Goal: Navigation & Orientation: Understand site structure

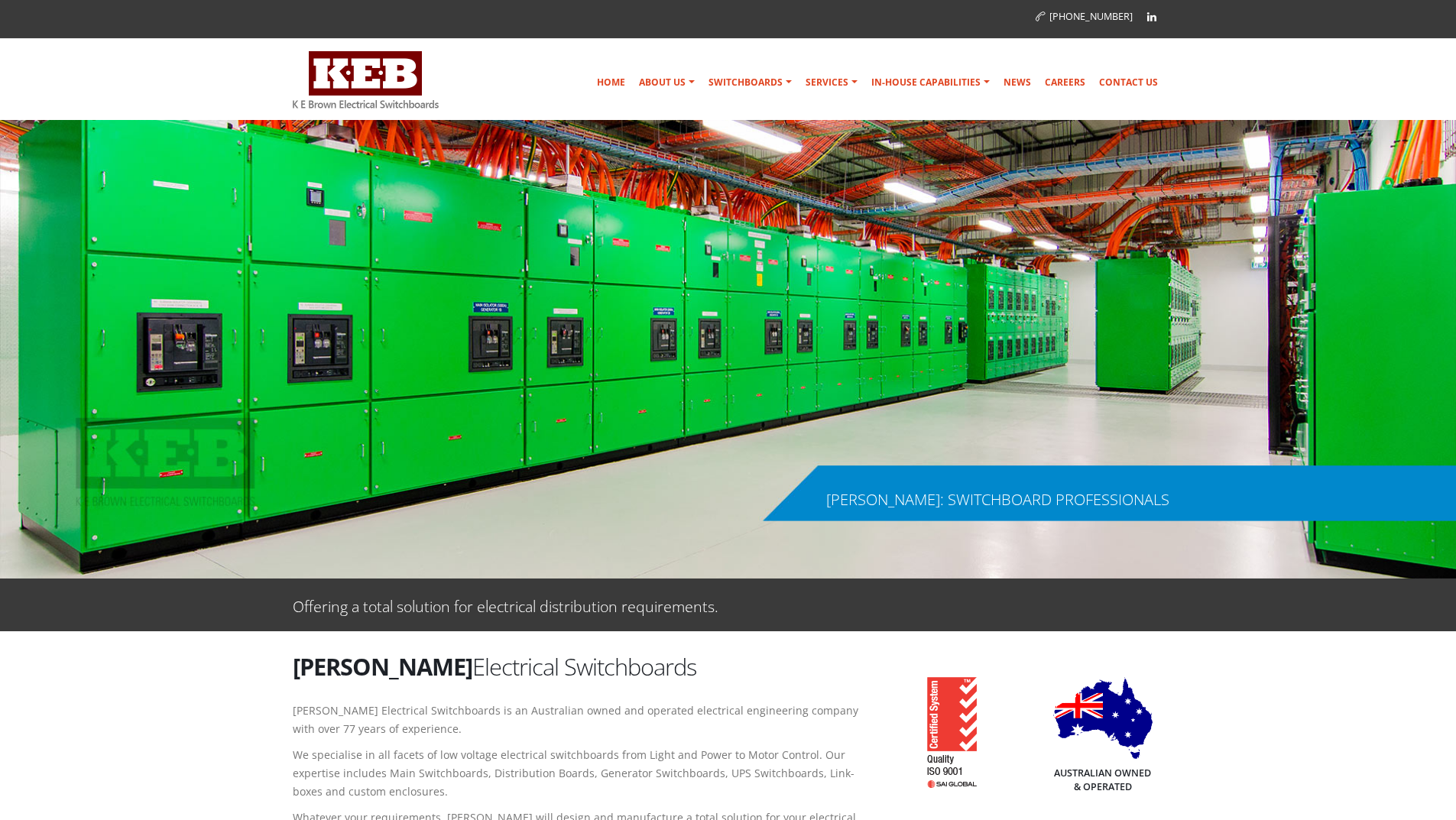
click at [339, 73] on img at bounding box center [366, 79] width 146 height 57
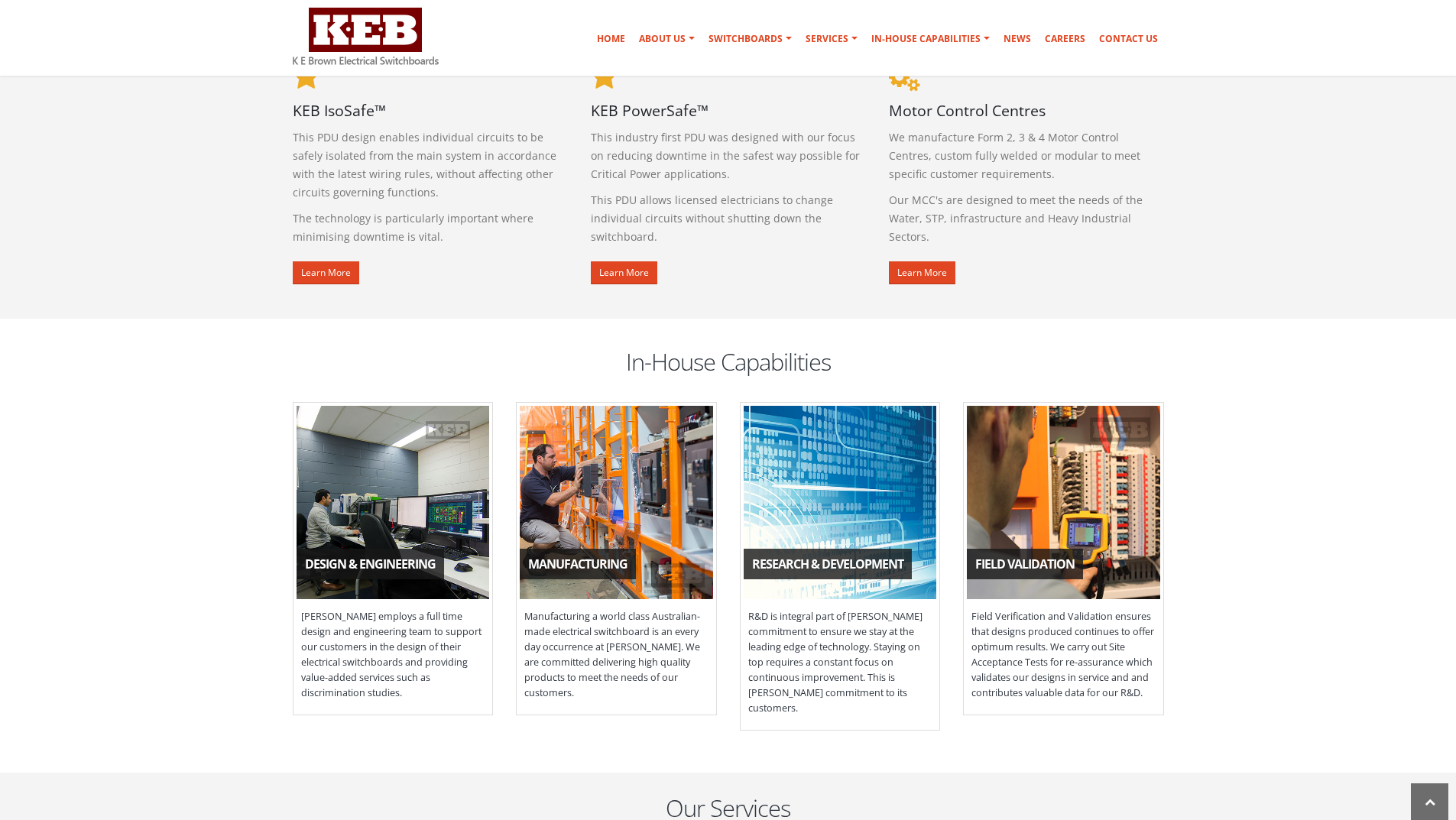
scroll to position [1145, 0]
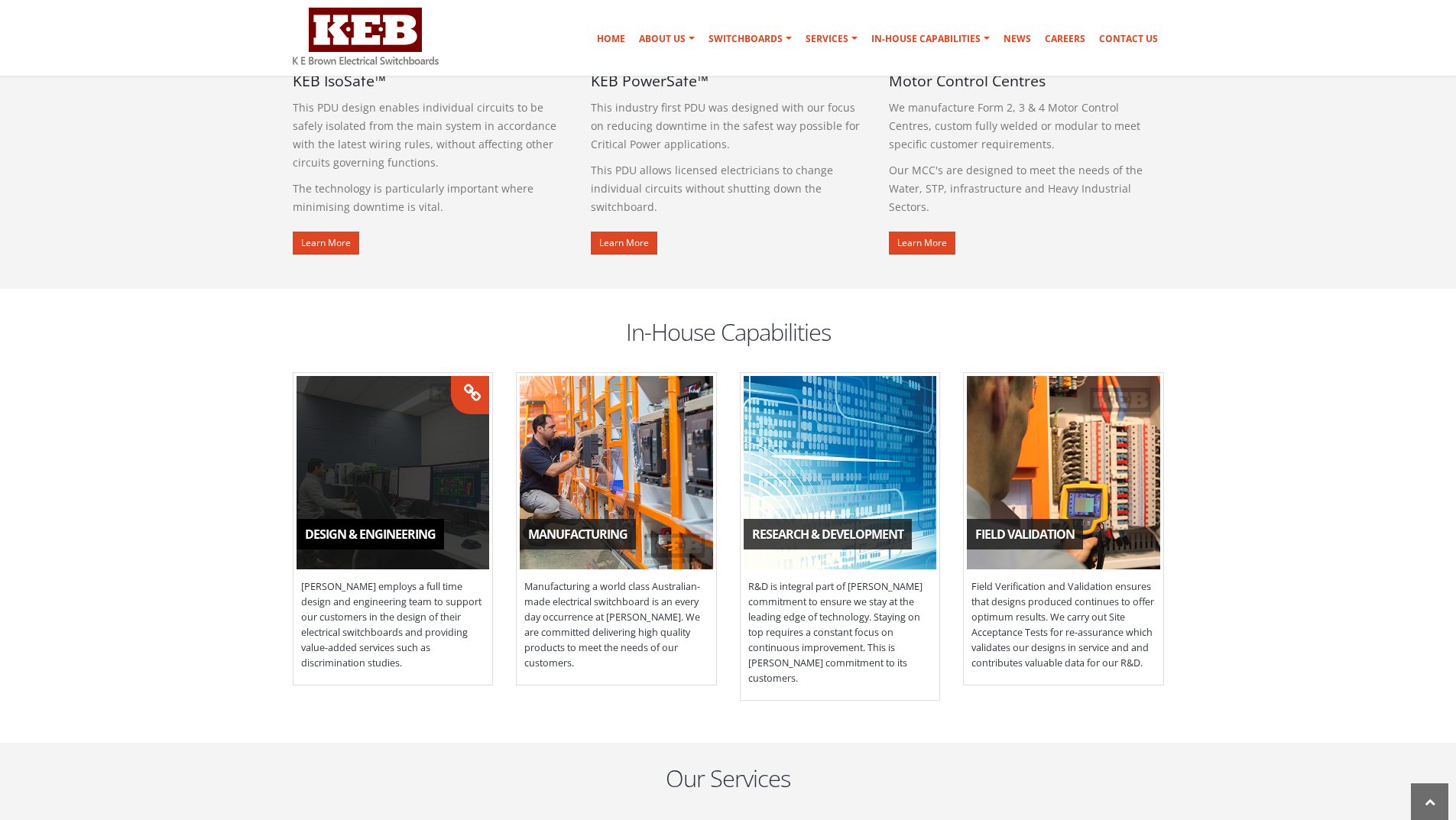
click at [387, 459] on span "Design & Engineering" at bounding box center [393, 472] width 193 height 193
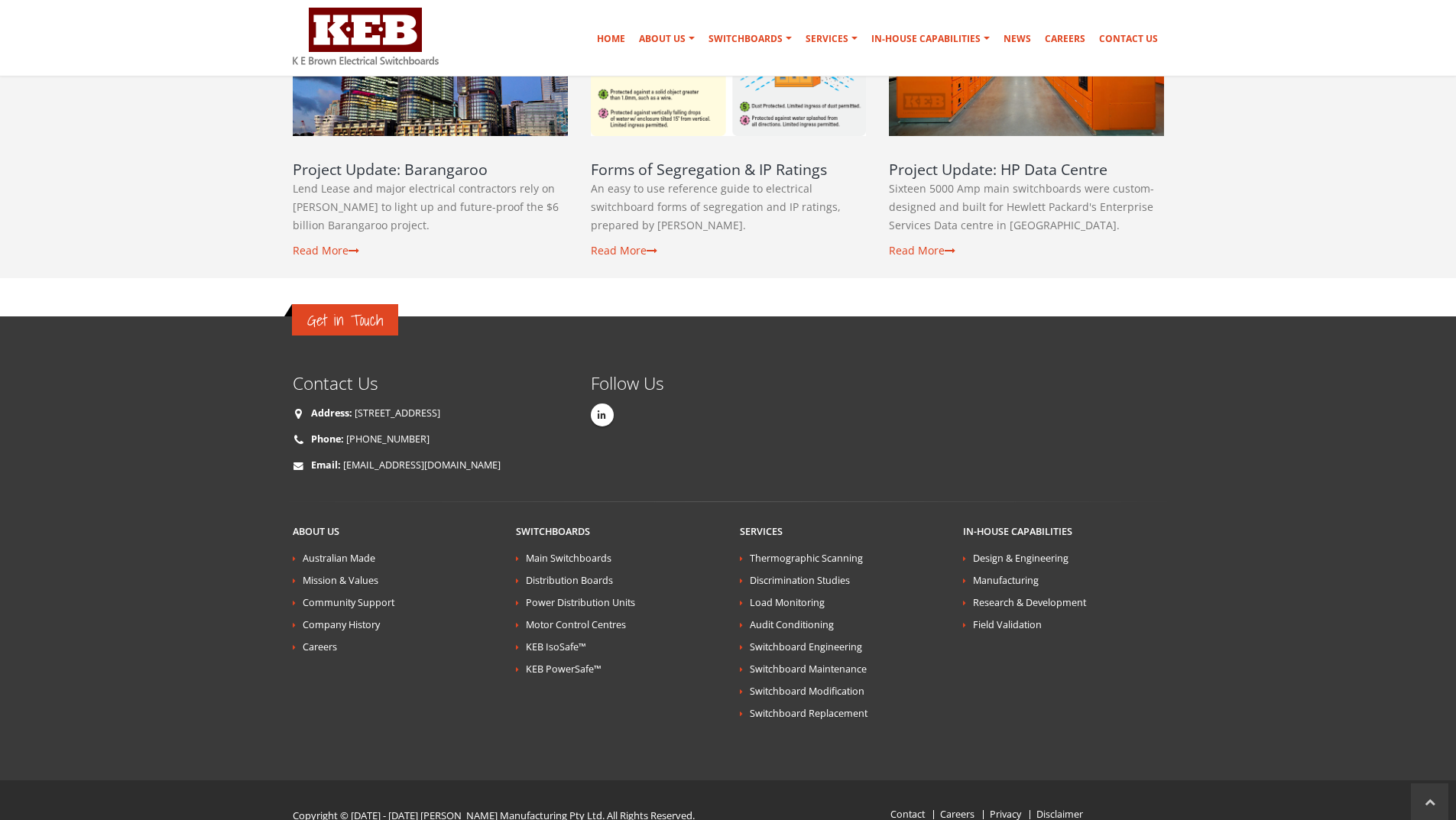
scroll to position [2664, 0]
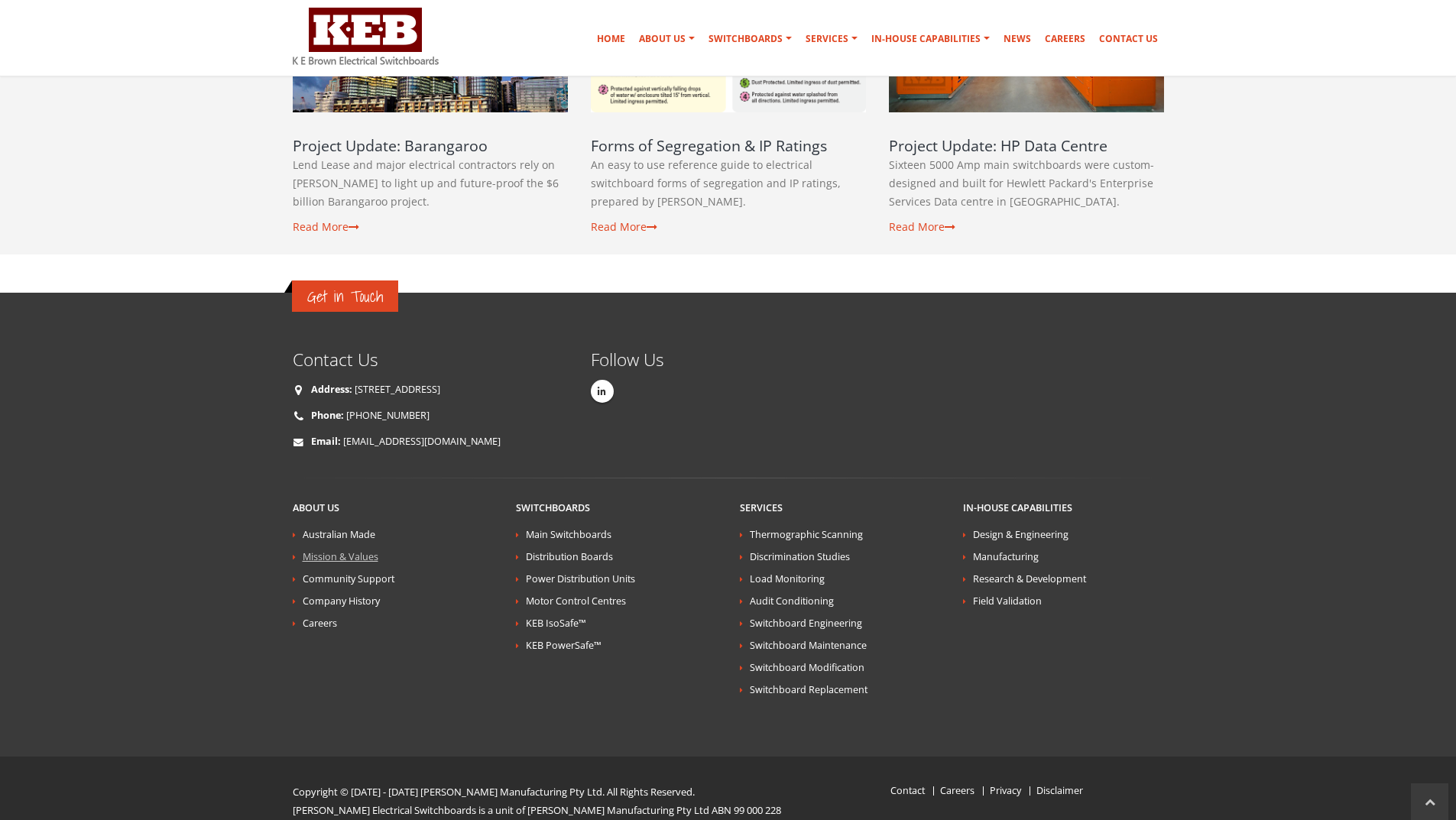
click at [344, 550] on link "Mission & Values" at bounding box center [341, 556] width 76 height 13
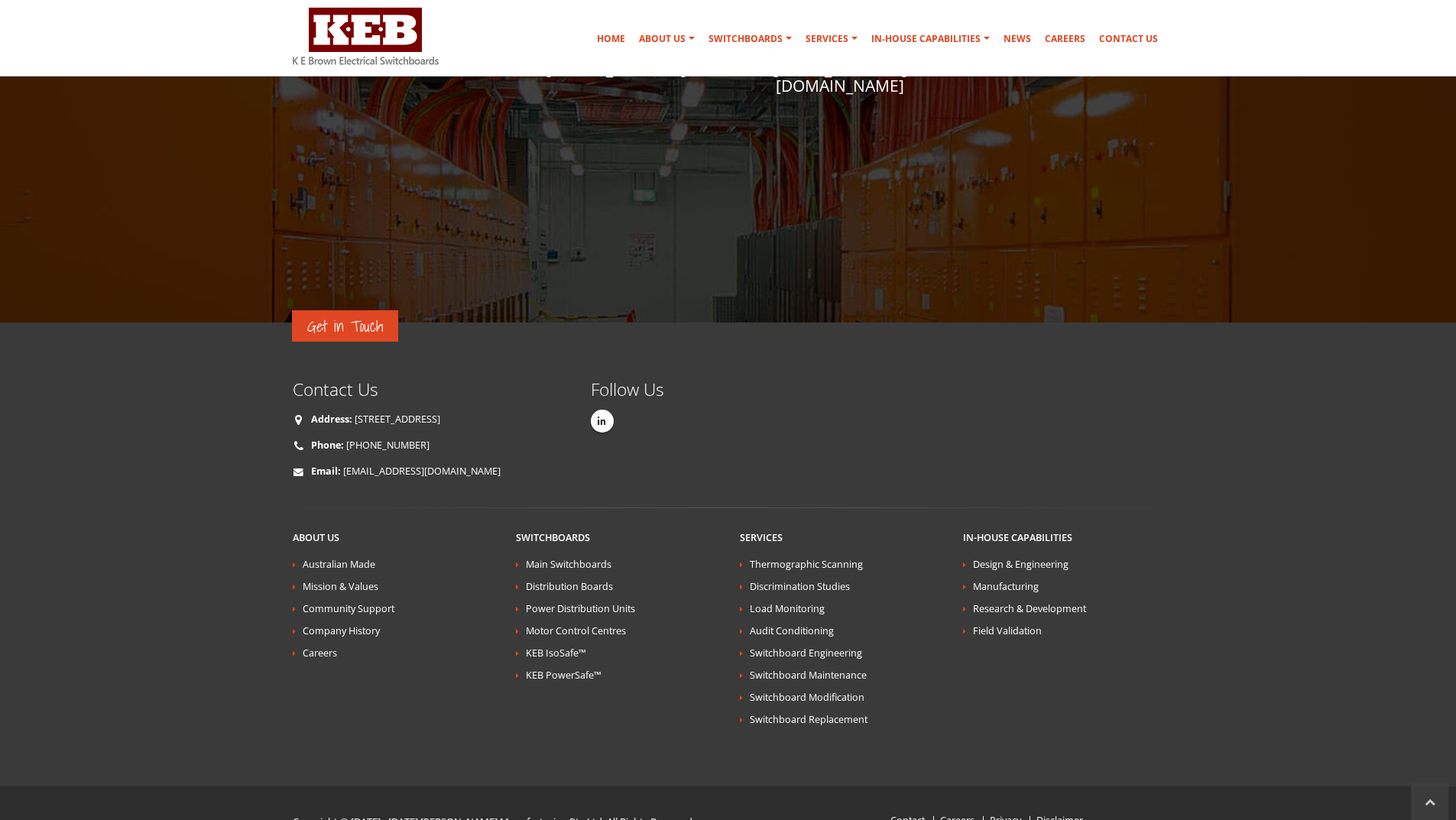
scroll to position [2523, 0]
click at [946, 811] on link "Careers" at bounding box center [957, 818] width 34 height 13
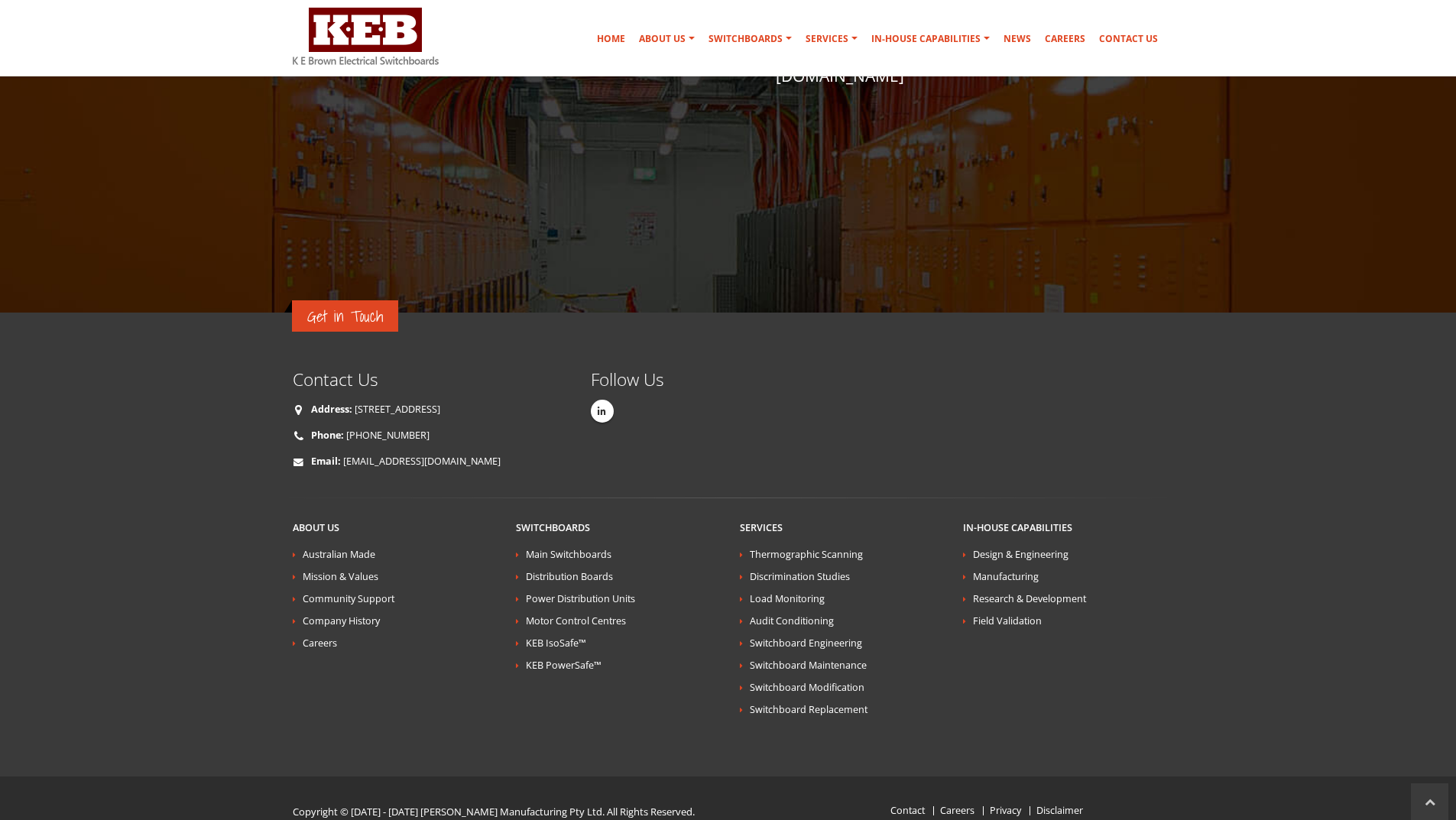
scroll to position [1080, 0]
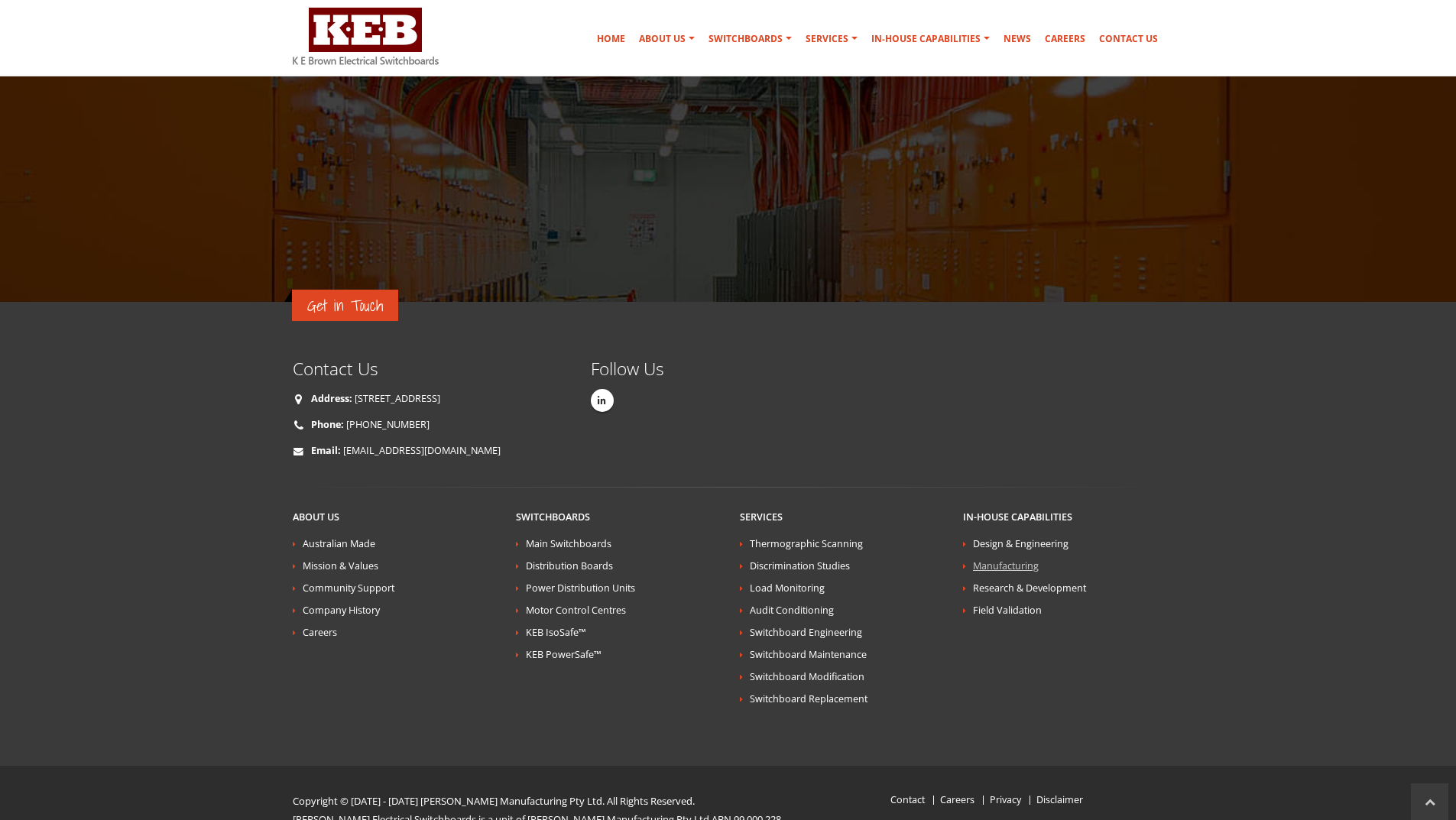
click at [989, 559] on link "Manufacturing" at bounding box center [1006, 566] width 66 height 13
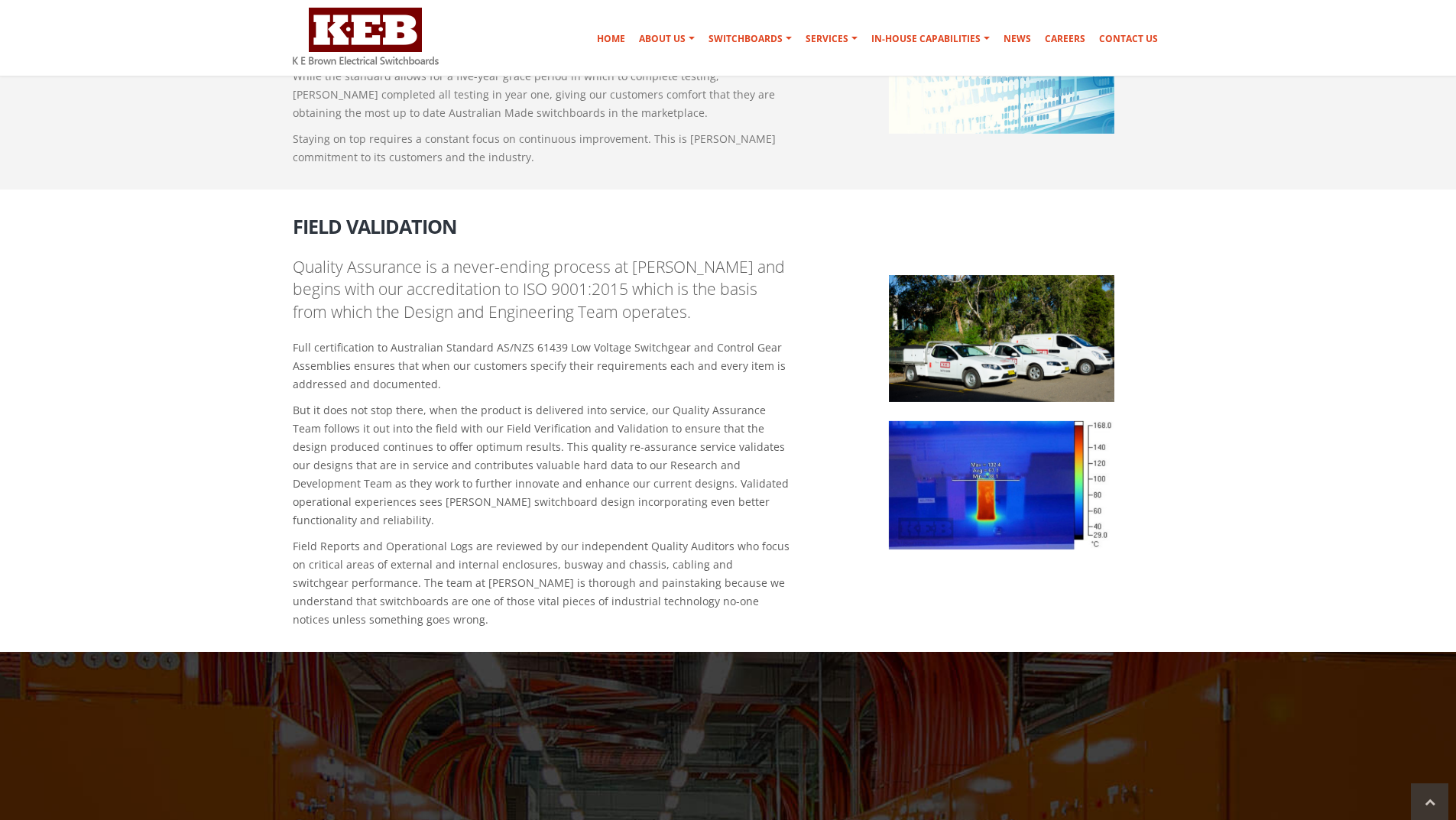
scroll to position [1700, 0]
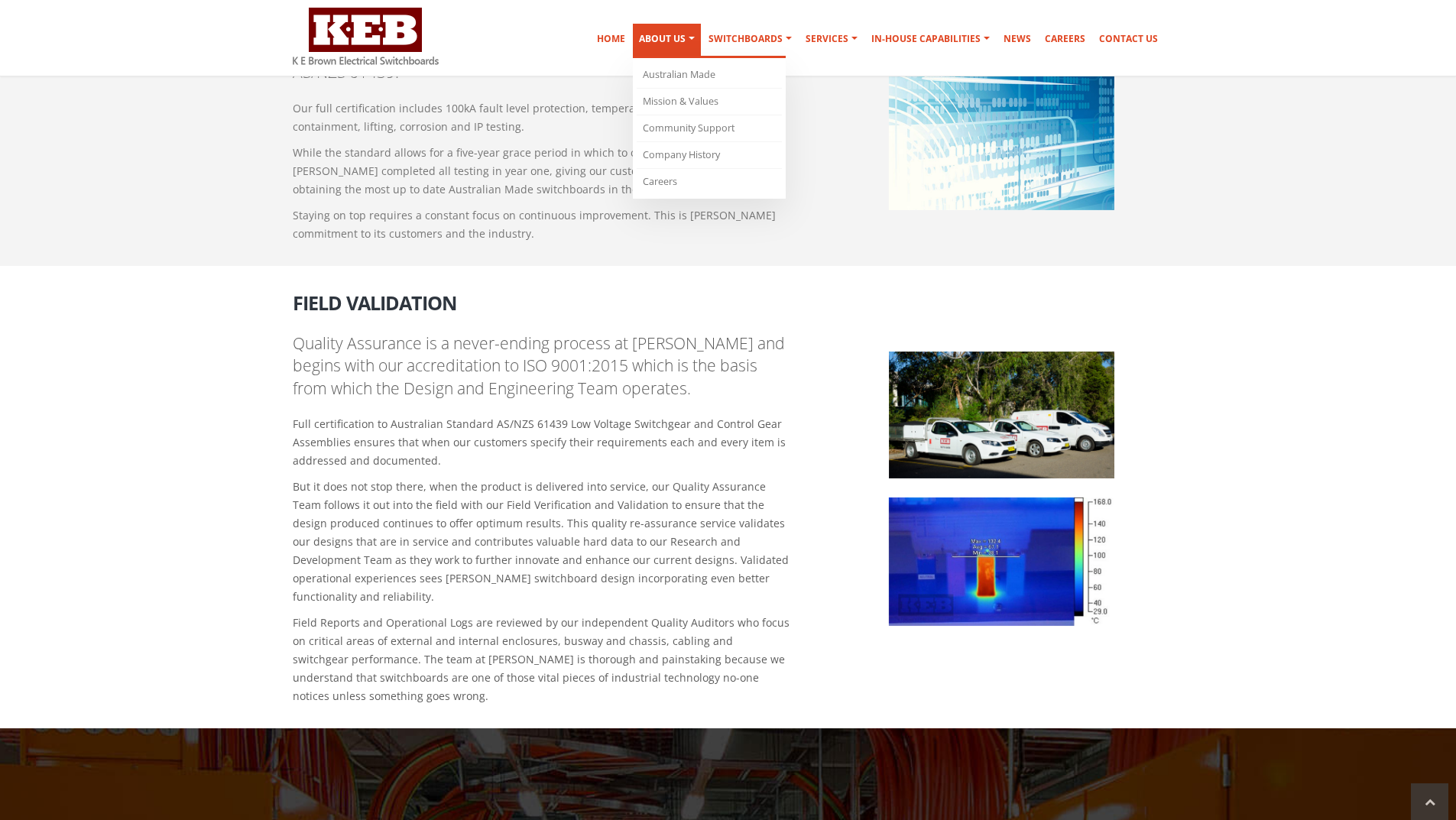
click at [663, 37] on link "About Us" at bounding box center [666, 41] width 68 height 34
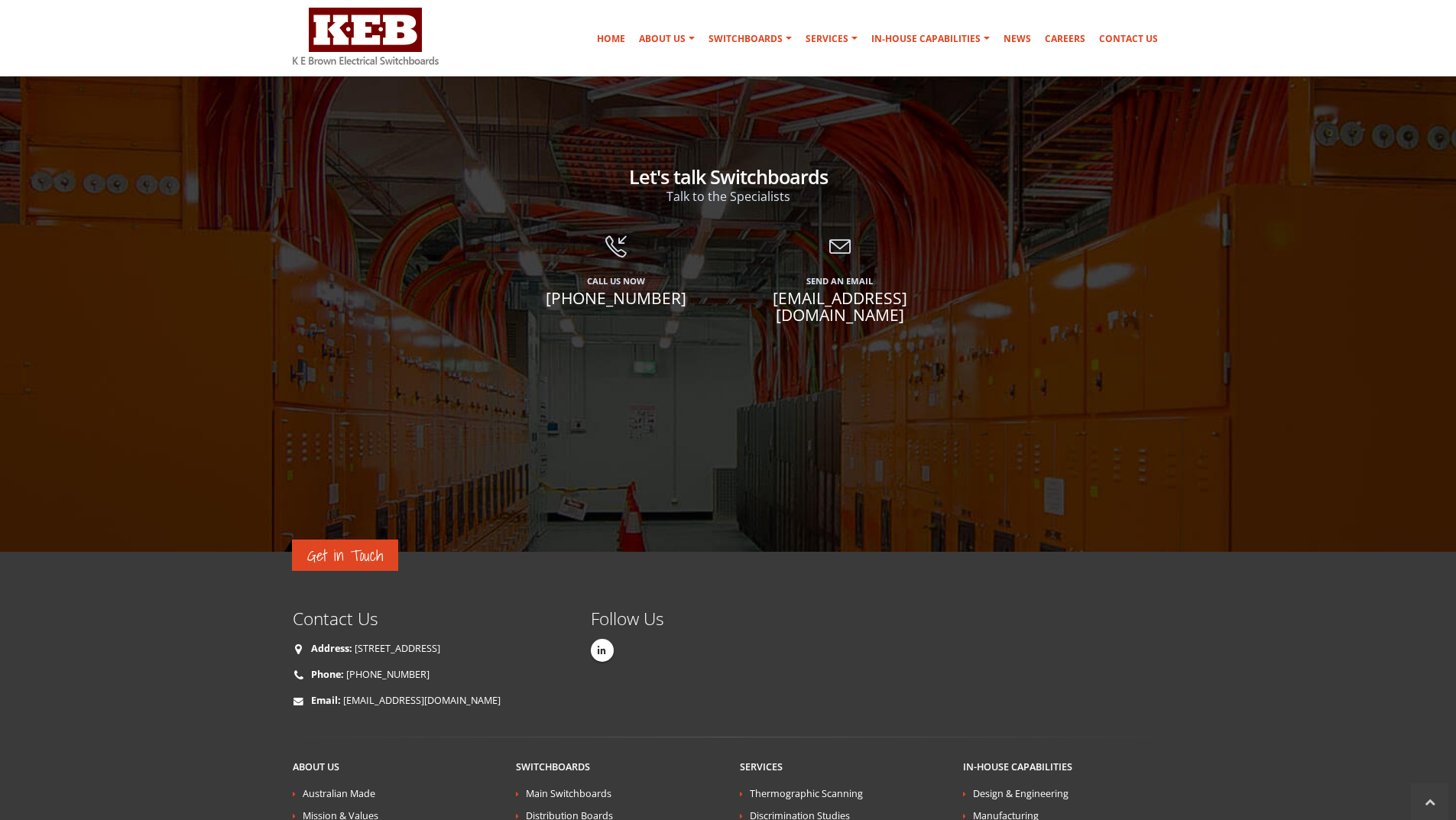
scroll to position [2523, 0]
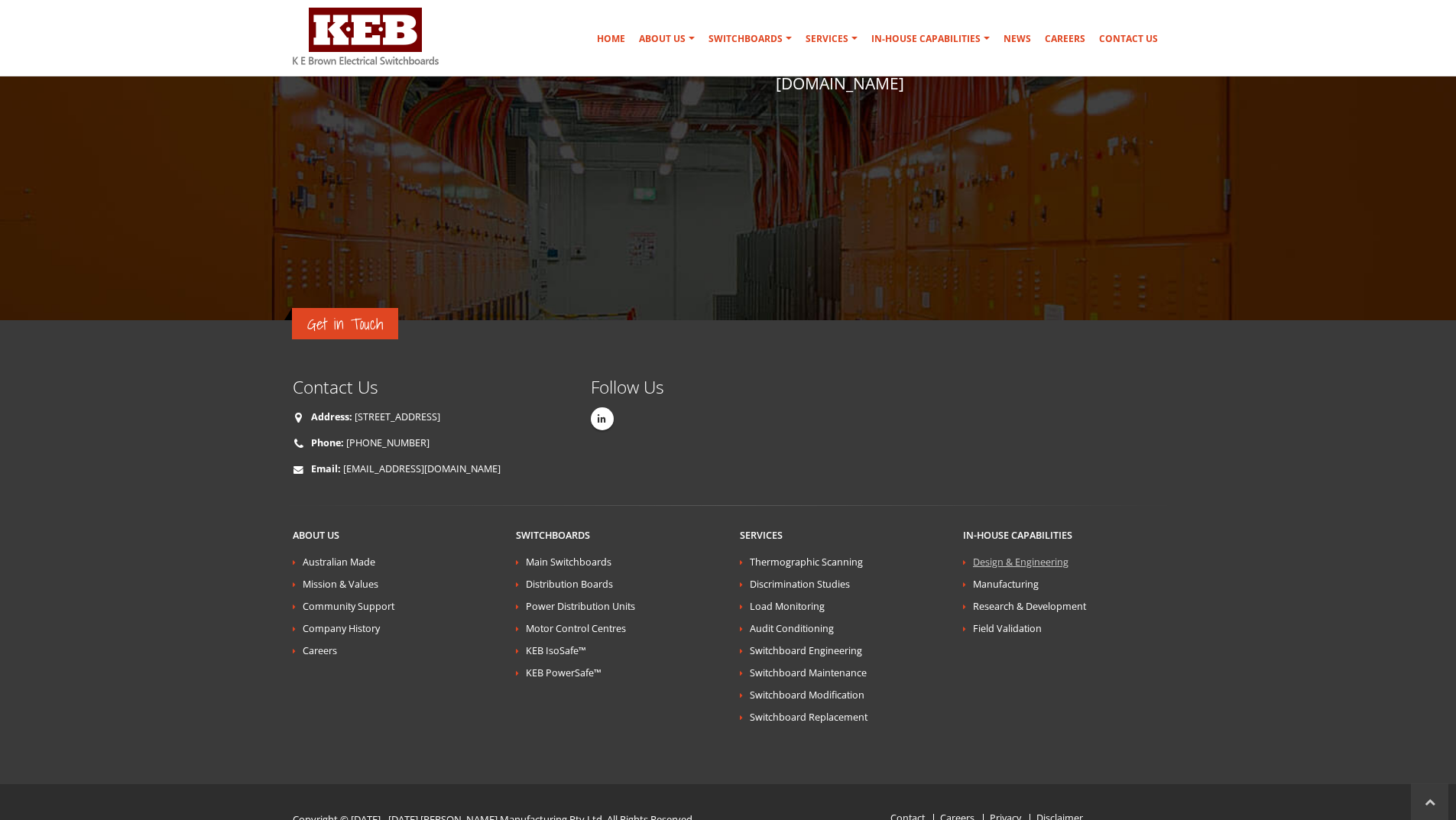
click at [1022, 556] on link "Design & Engineering" at bounding box center [1021, 562] width 96 height 13
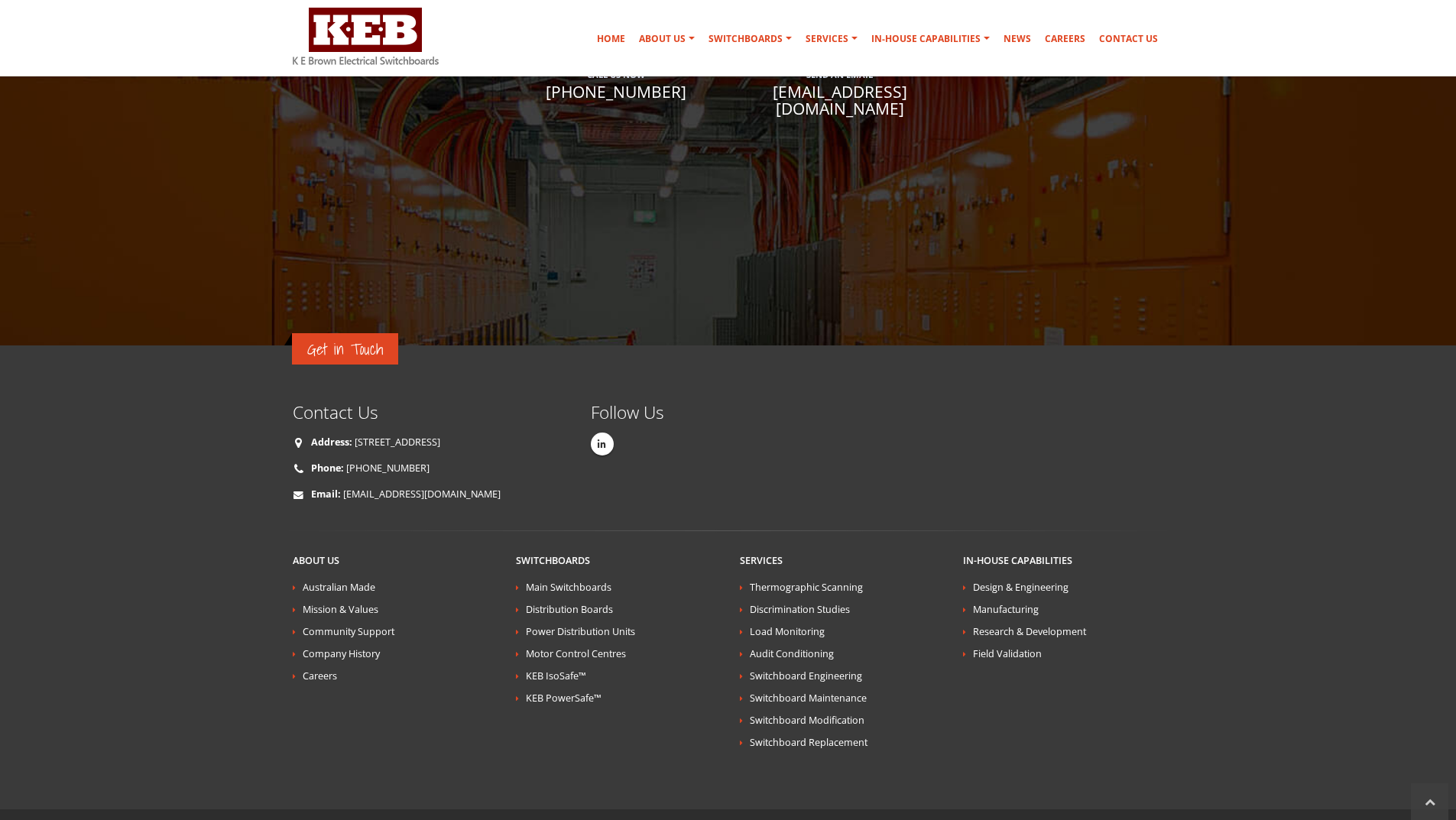
scroll to position [2693, 0]
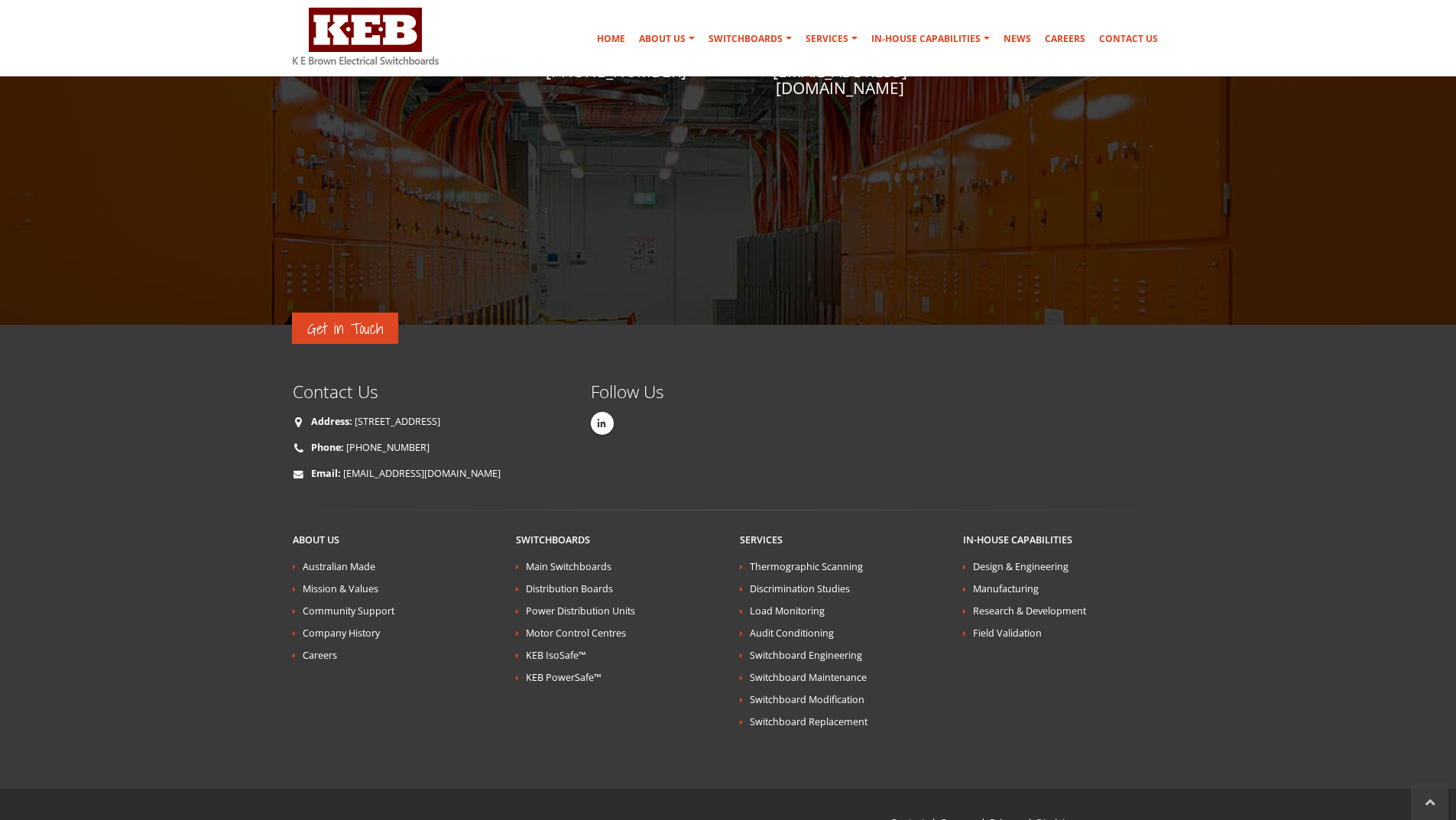
click at [1051, 816] on link "Disclaimer" at bounding box center [1060, 822] width 47 height 13
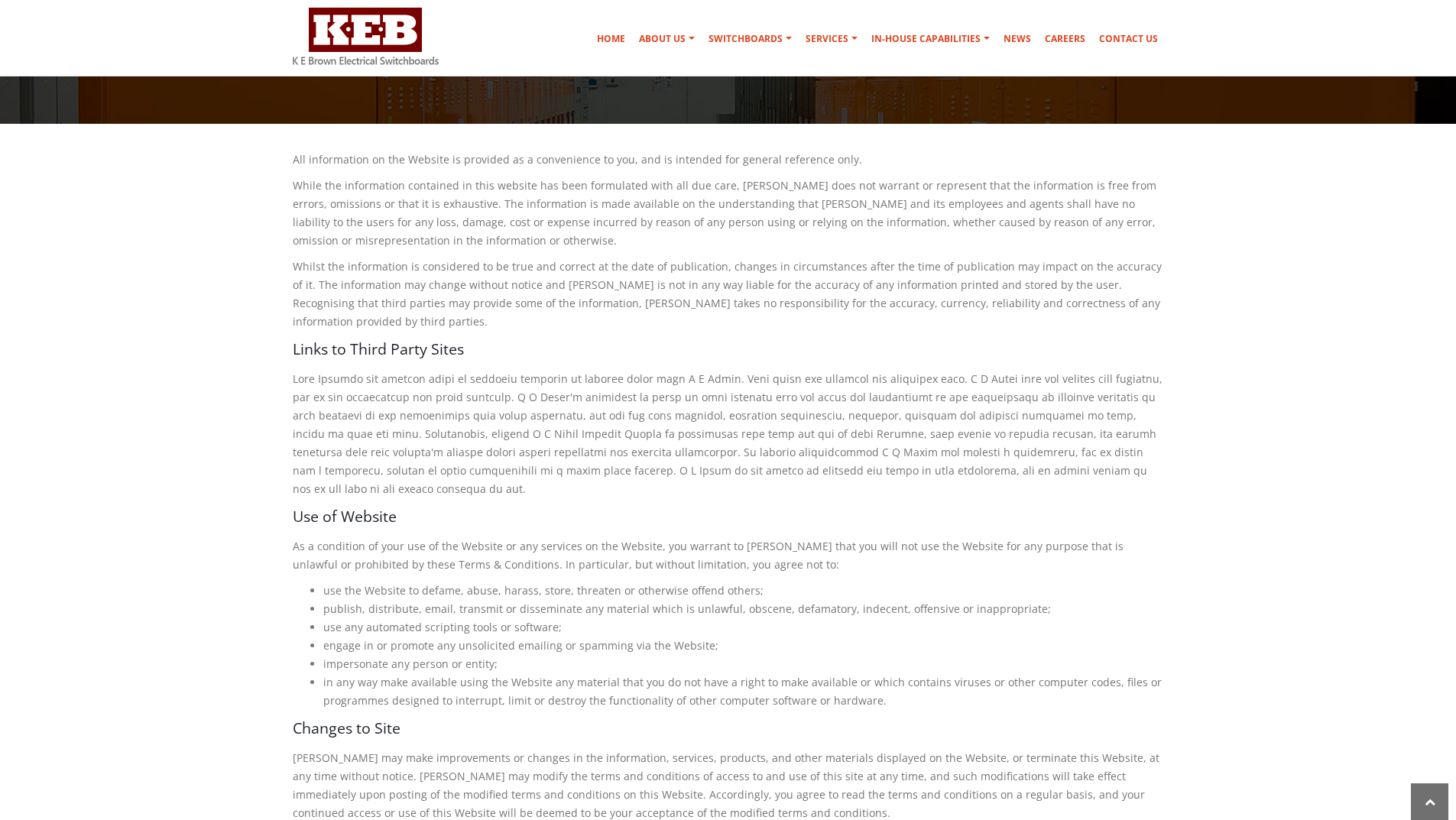
scroll to position [229, 0]
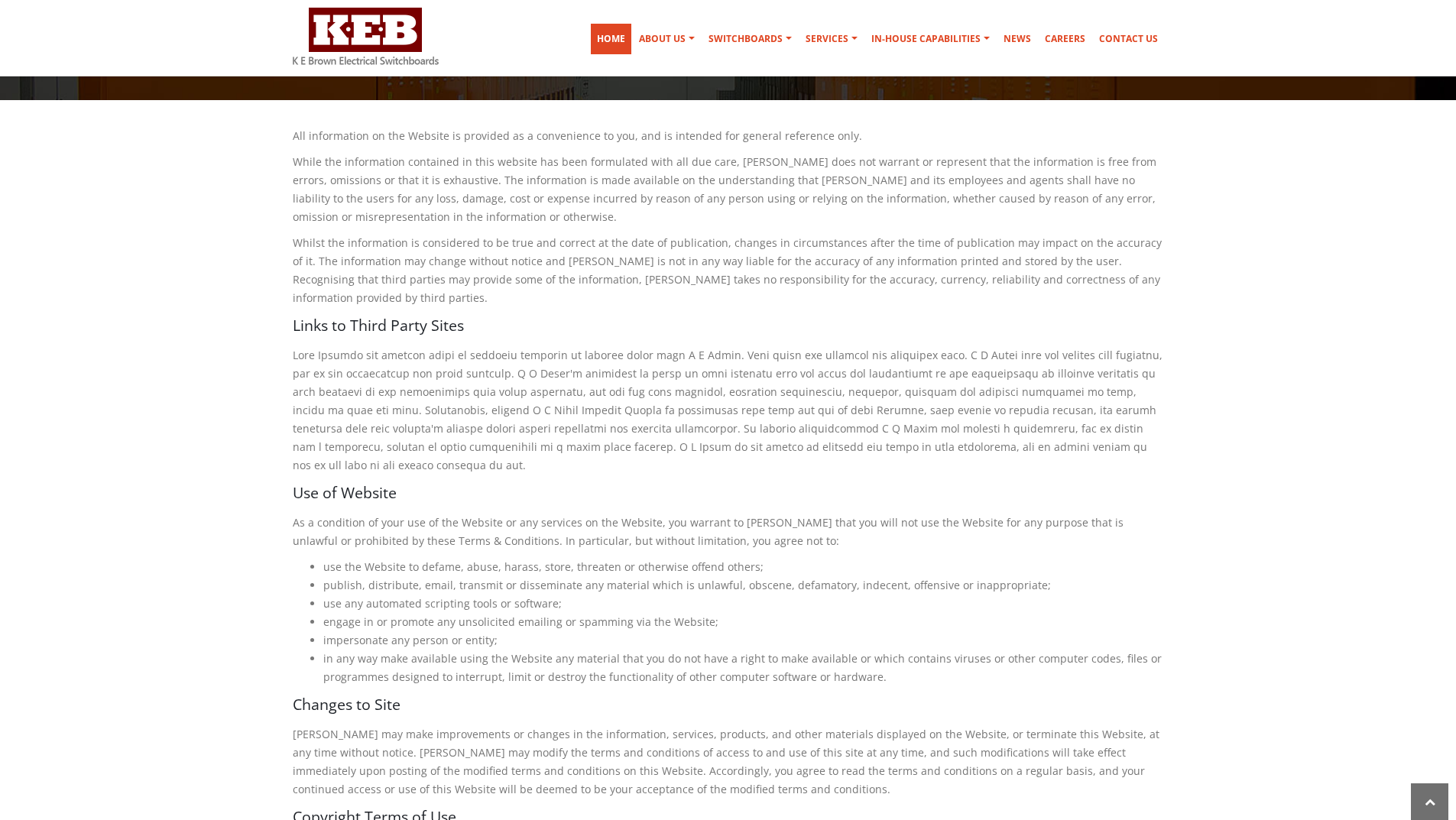
click at [624, 36] on link "Home" at bounding box center [611, 38] width 41 height 31
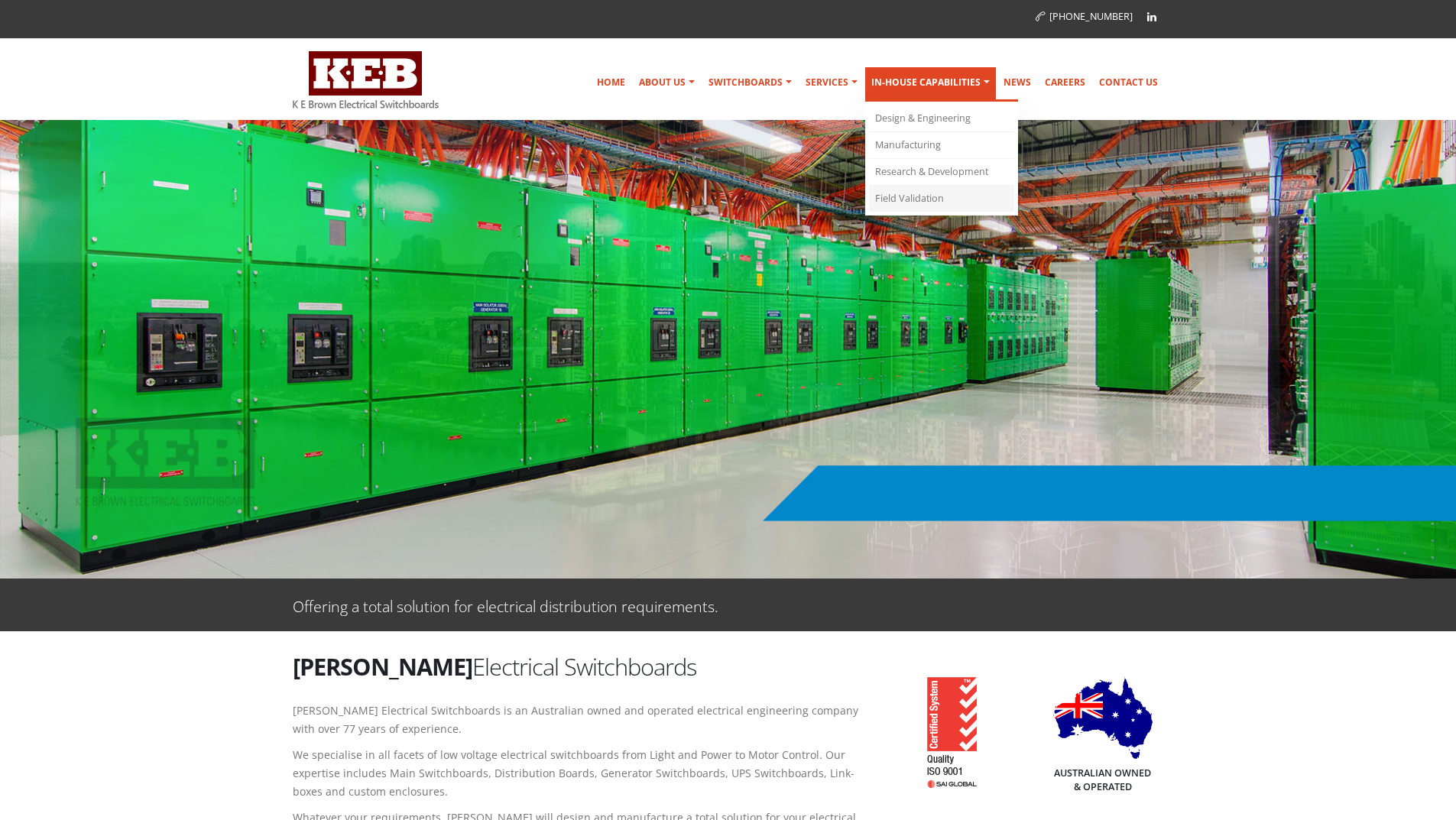
click at [909, 192] on link "Field Validation" at bounding box center [941, 198] width 145 height 26
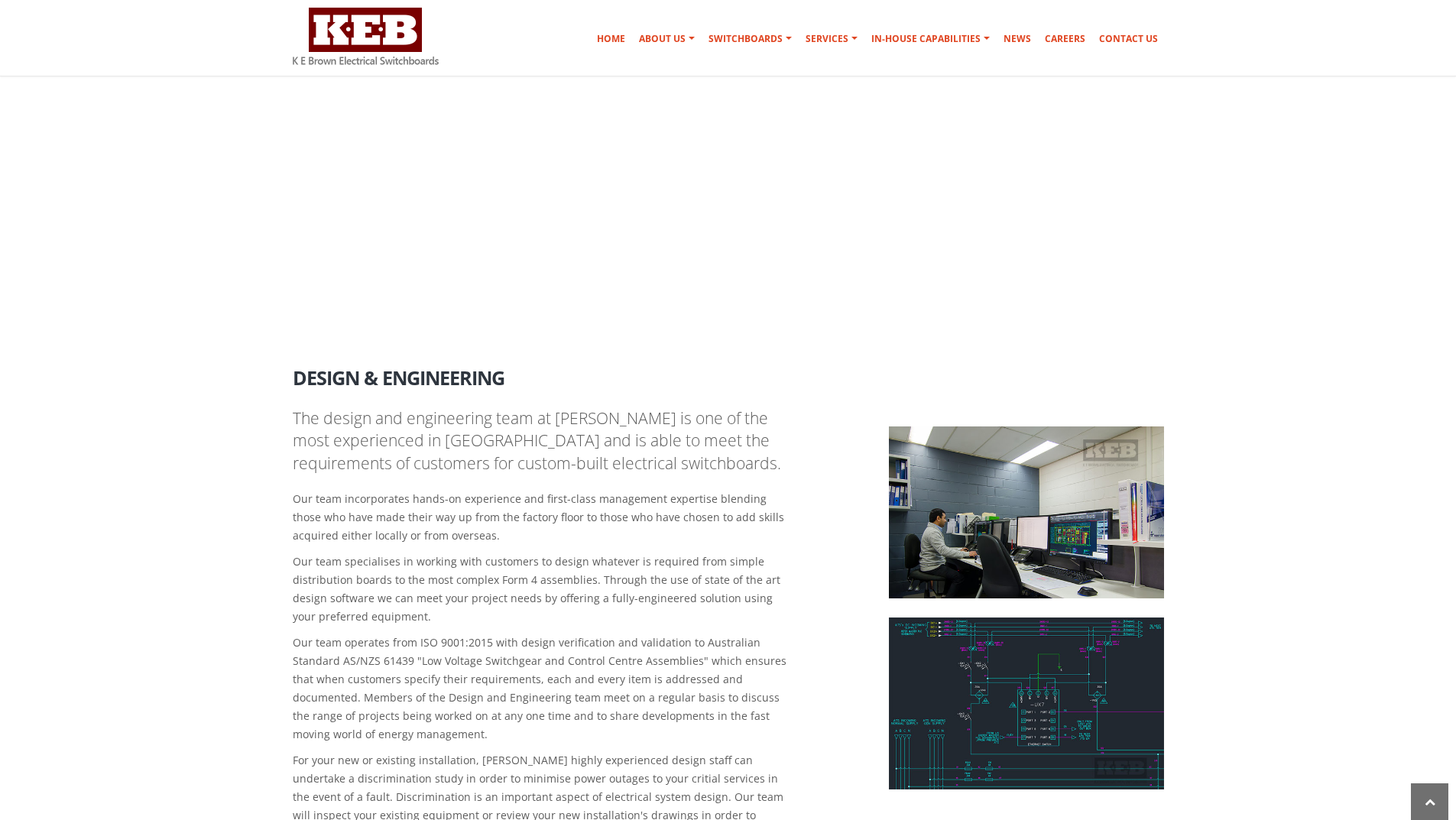
scroll to position [1788, 0]
